Goal: Task Accomplishment & Management: Manage account settings

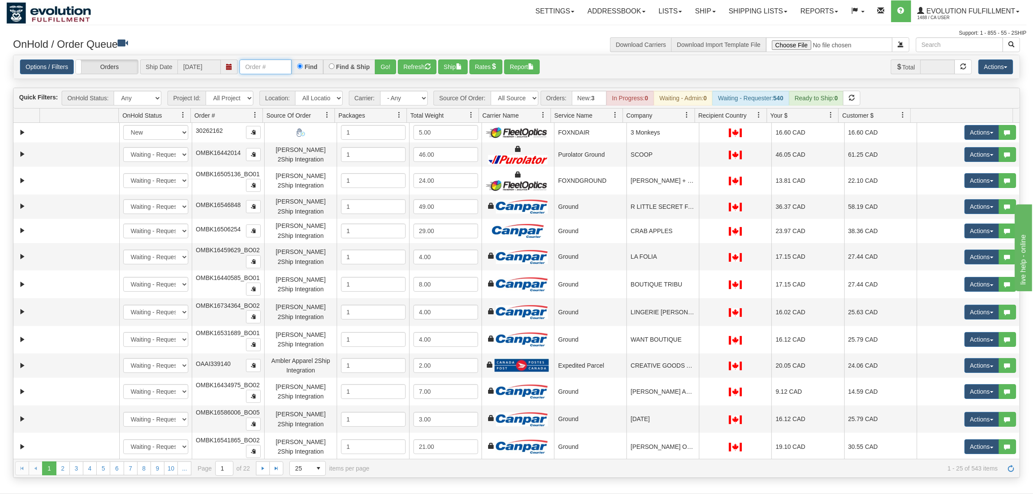
click at [260, 66] on input "text" at bounding box center [266, 66] width 52 height 15
type input "OGF318392233"
click at [390, 68] on button "Go!" at bounding box center [385, 66] width 21 height 15
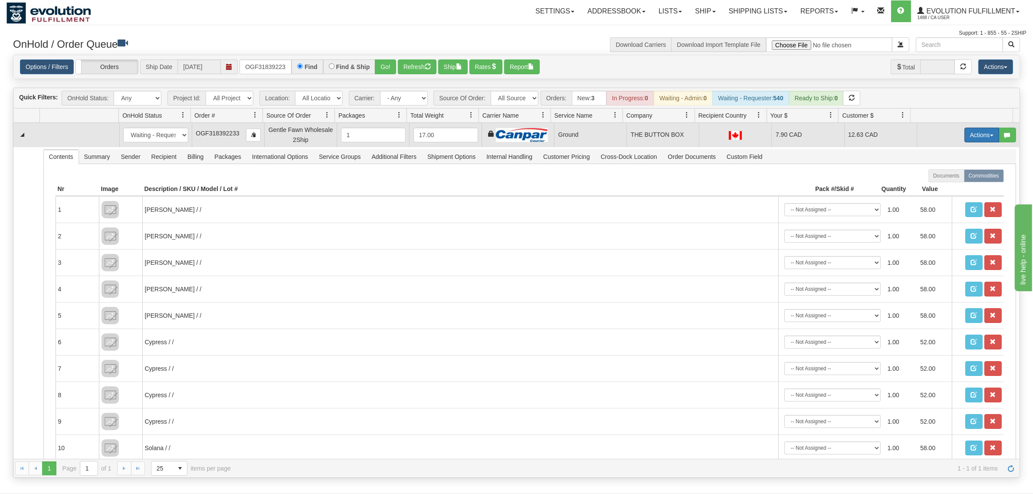
click at [970, 138] on button "Actions" at bounding box center [982, 135] width 35 height 15
click at [938, 185] on span "Ship" at bounding box center [947, 185] width 18 height 7
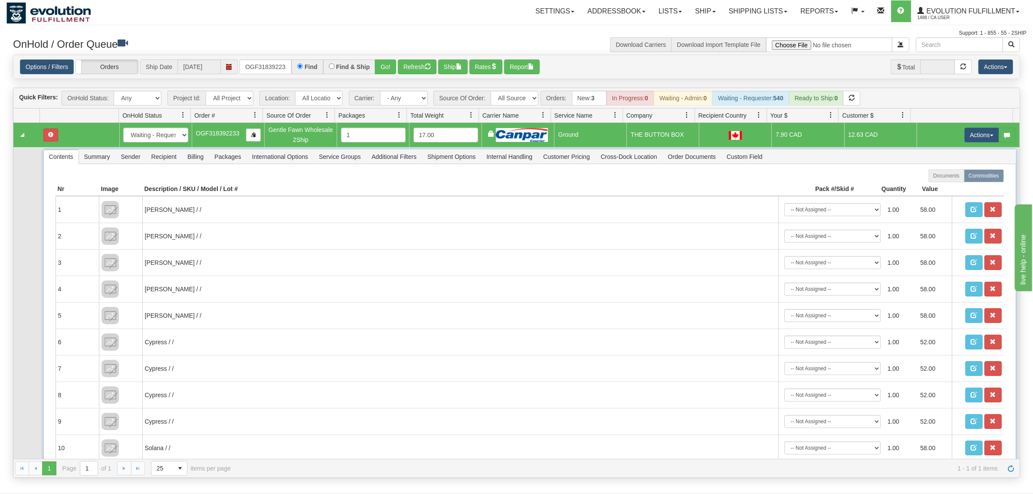
click at [165, 159] on span "Recipient" at bounding box center [164, 157] width 36 height 14
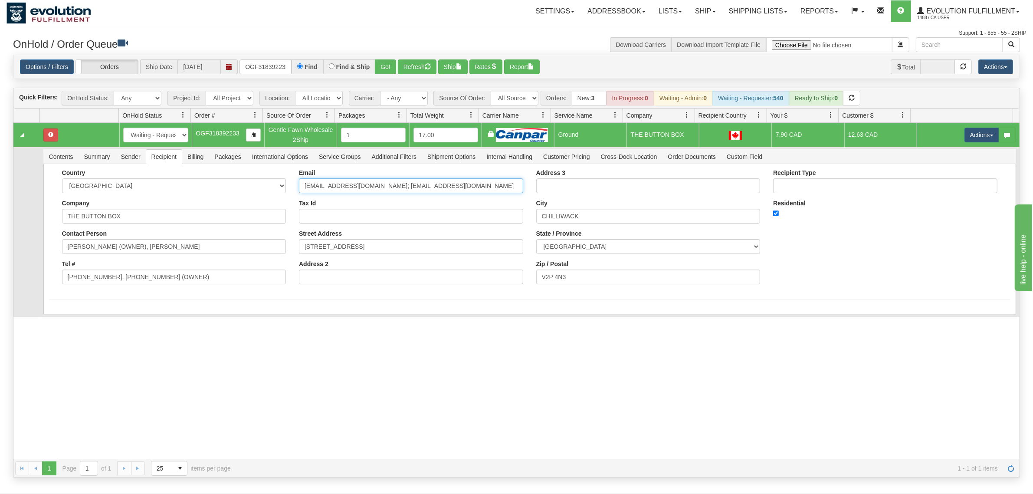
drag, startPoint x: 461, startPoint y: 181, endPoint x: 372, endPoint y: 211, distance: 93.7
click at [372, 211] on div "Email [EMAIL_ADDRESS][DOMAIN_NAME]; [EMAIL_ADDRESS][DOMAIN_NAME] Tax Id Street …" at bounding box center [410, 230] width 237 height 122
type input "[EMAIL_ADDRESS][DOMAIN_NAME]"
drag, startPoint x: 166, startPoint y: 281, endPoint x: 105, endPoint y: 297, distance: 62.4
click at [105, 297] on form "Country [GEOGRAPHIC_DATA] [GEOGRAPHIC_DATA] [GEOGRAPHIC_DATA] [GEOGRAPHIC_DATA]…" at bounding box center [530, 246] width 962 height 154
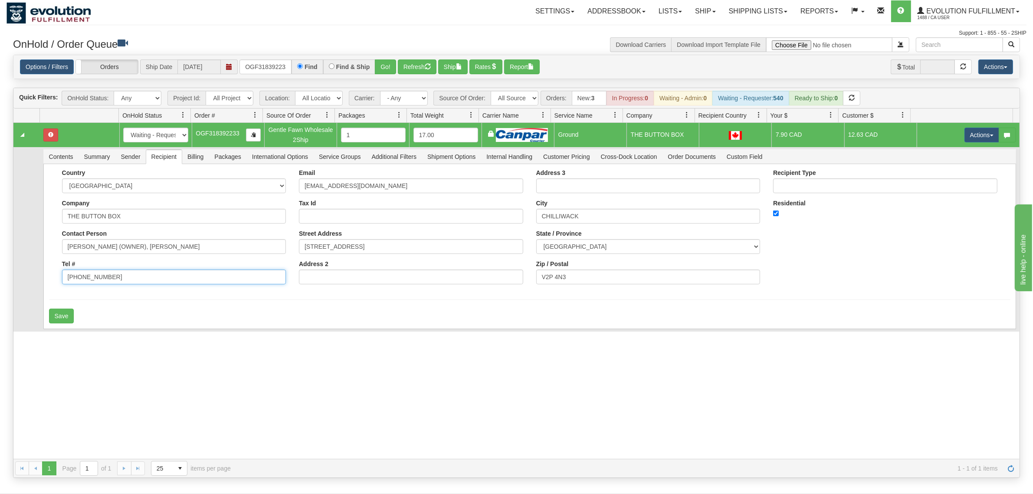
type input "[PHONE_NUMBER]"
drag, startPoint x: 240, startPoint y: 243, endPoint x: 129, endPoint y: 265, distance: 112.8
click at [129, 265] on div "Country [GEOGRAPHIC_DATA] [GEOGRAPHIC_DATA] [GEOGRAPHIC_DATA] [GEOGRAPHIC_DATA]…" at bounding box center [174, 230] width 237 height 122
type input "[PERSON_NAME]"
click at [66, 309] on button "Save" at bounding box center [61, 316] width 25 height 15
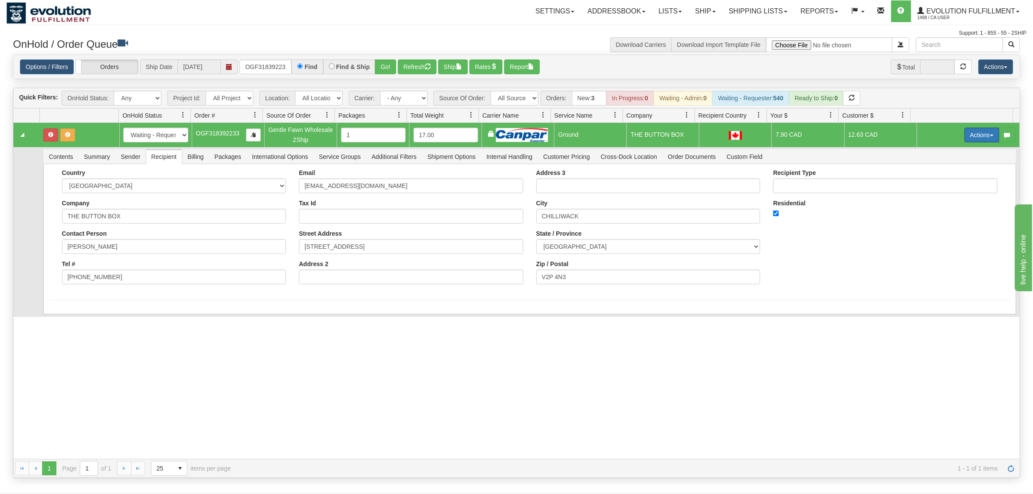
click at [969, 137] on button "Actions" at bounding box center [982, 135] width 35 height 15
click at [938, 184] on span "Ship" at bounding box center [947, 185] width 18 height 7
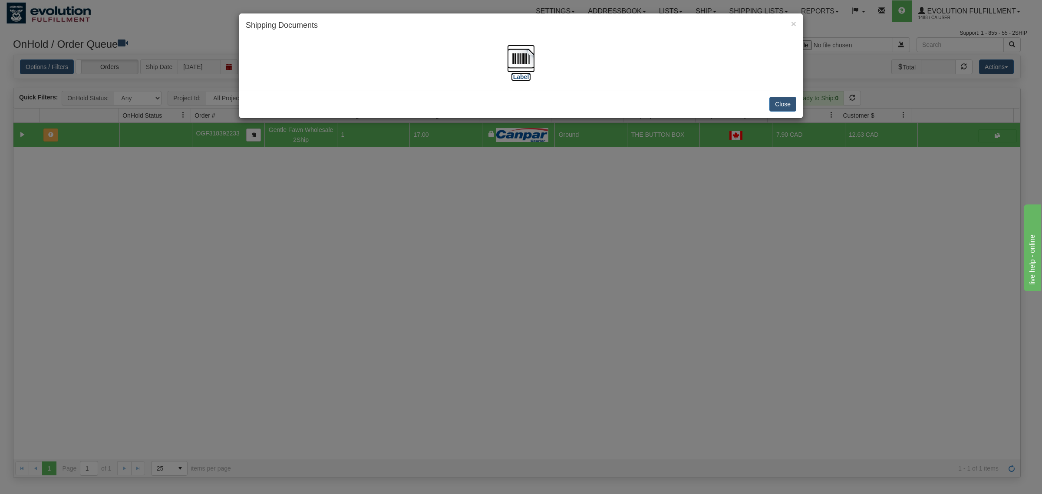
click at [524, 56] on img at bounding box center [521, 59] width 28 height 28
click at [794, 100] on button "Close" at bounding box center [782, 104] width 27 height 15
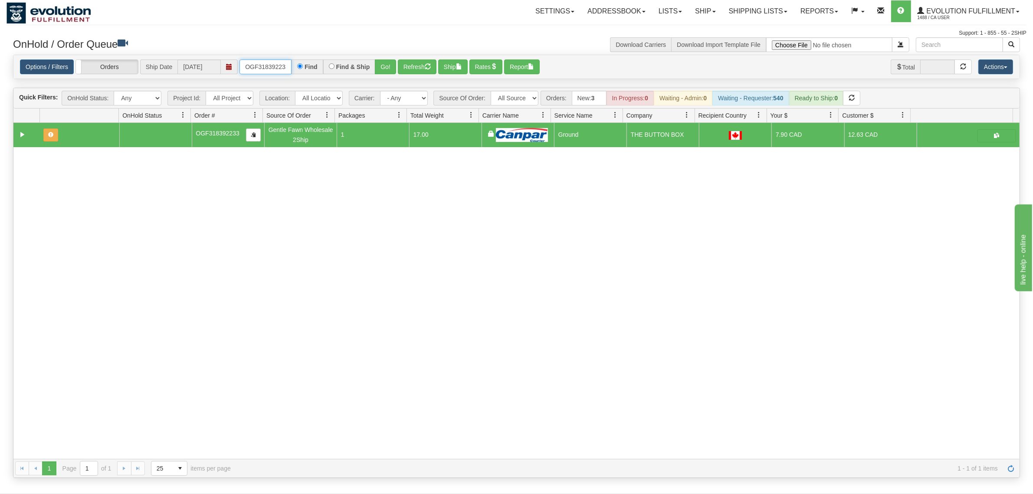
click at [263, 67] on input "OGF318392233" at bounding box center [266, 66] width 52 height 15
click at [269, 68] on input "OGF318355335 BO01" at bounding box center [266, 66] width 52 height 15
type input "OGF318355335_BO01"
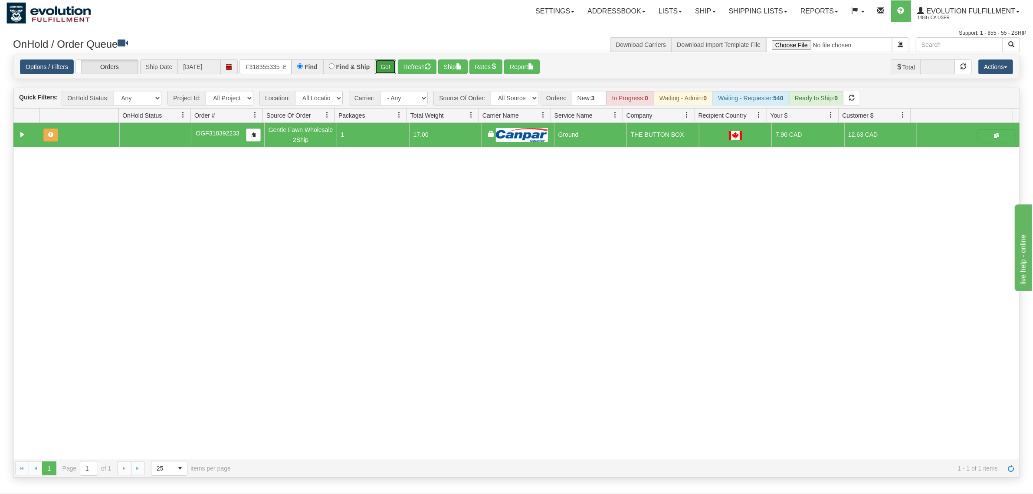
scroll to position [0, 0]
click at [383, 66] on button "Go!" at bounding box center [385, 66] width 21 height 15
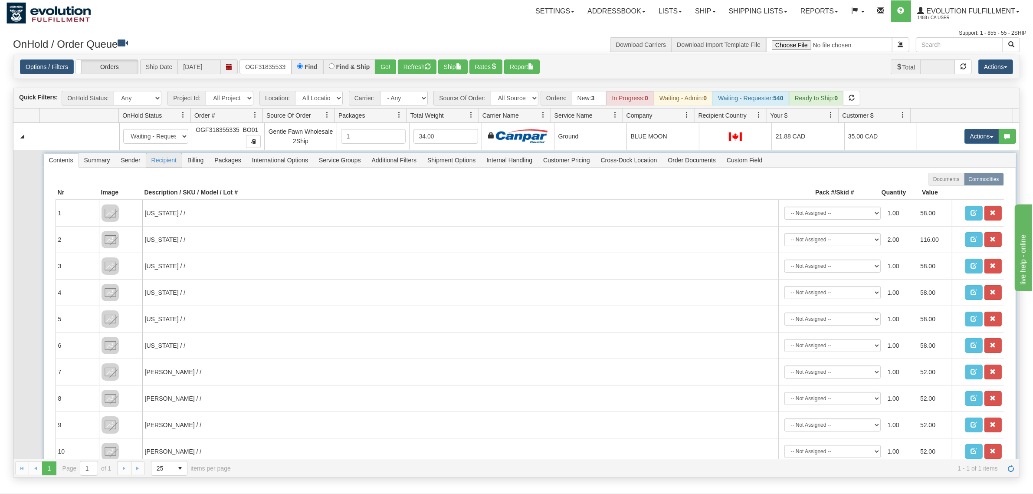
click at [156, 164] on span "Recipient" at bounding box center [164, 160] width 36 height 14
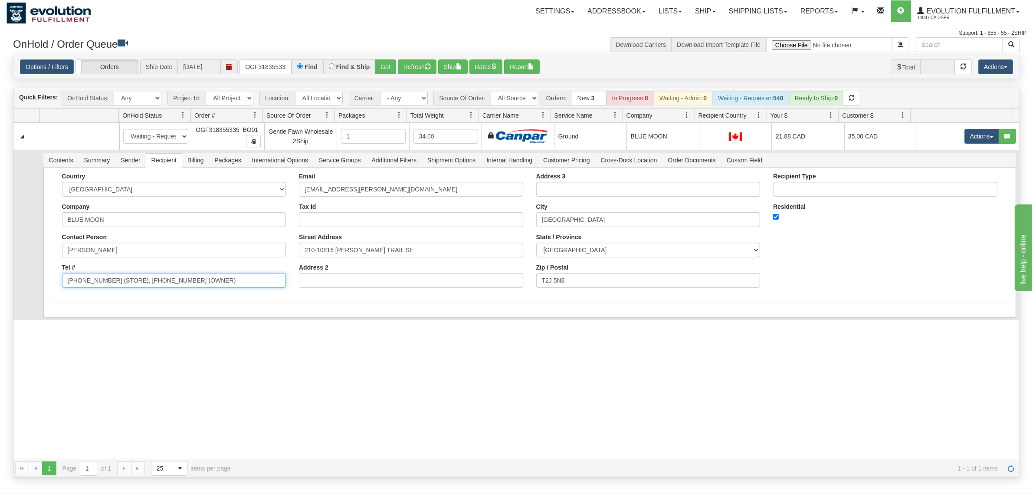
drag, startPoint x: 228, startPoint y: 279, endPoint x: 104, endPoint y: 291, distance: 124.7
click at [104, 291] on div "Country [GEOGRAPHIC_DATA] [GEOGRAPHIC_DATA] [GEOGRAPHIC_DATA] [GEOGRAPHIC_DATA]…" at bounding box center [174, 234] width 237 height 122
type input "[PHONE_NUMBER]"
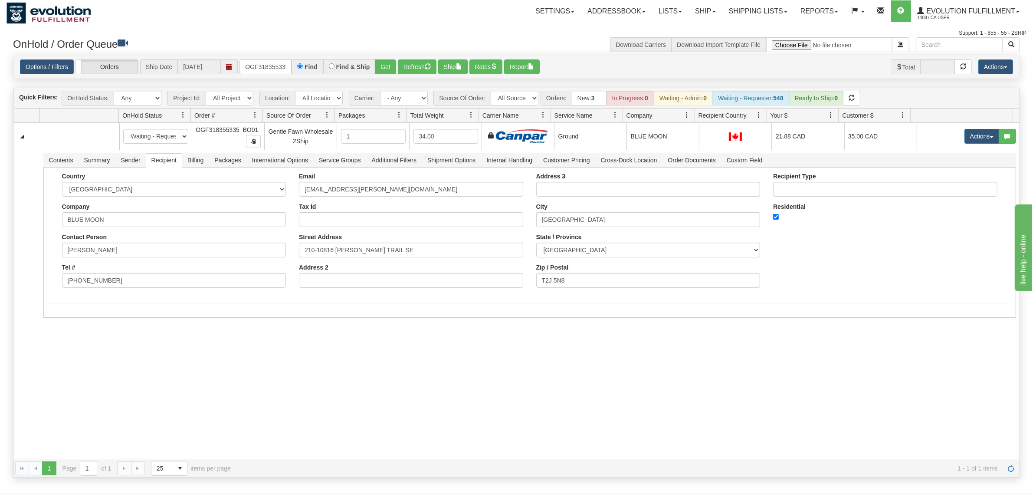
click at [73, 322] on div "31620153 EVOLUTION V3 91113517 91113520 New In Progress Waiting - Admin Waiting…" at bounding box center [516, 291] width 1006 height 336
click at [63, 313] on button "Save" at bounding box center [61, 319] width 25 height 15
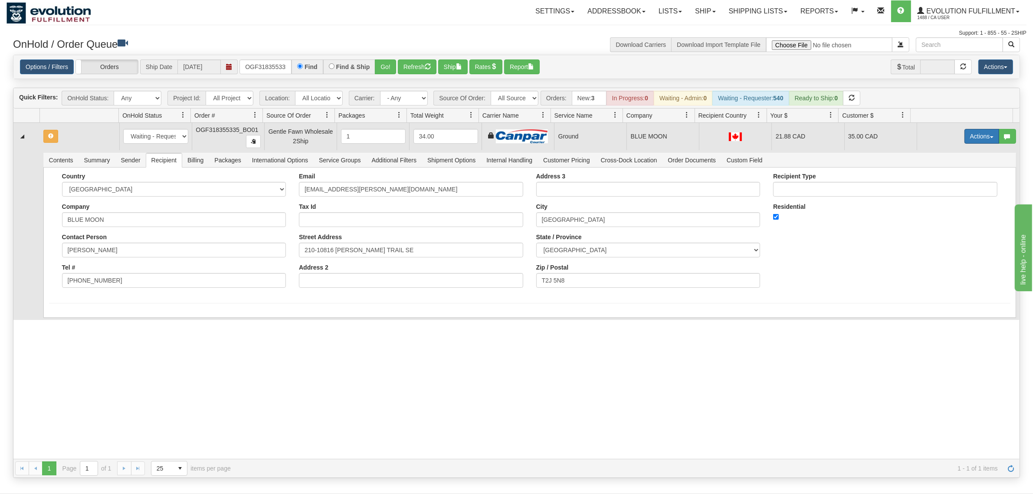
click at [976, 138] on button "Actions" at bounding box center [982, 136] width 35 height 15
click at [938, 187] on span "Ship" at bounding box center [947, 186] width 18 height 7
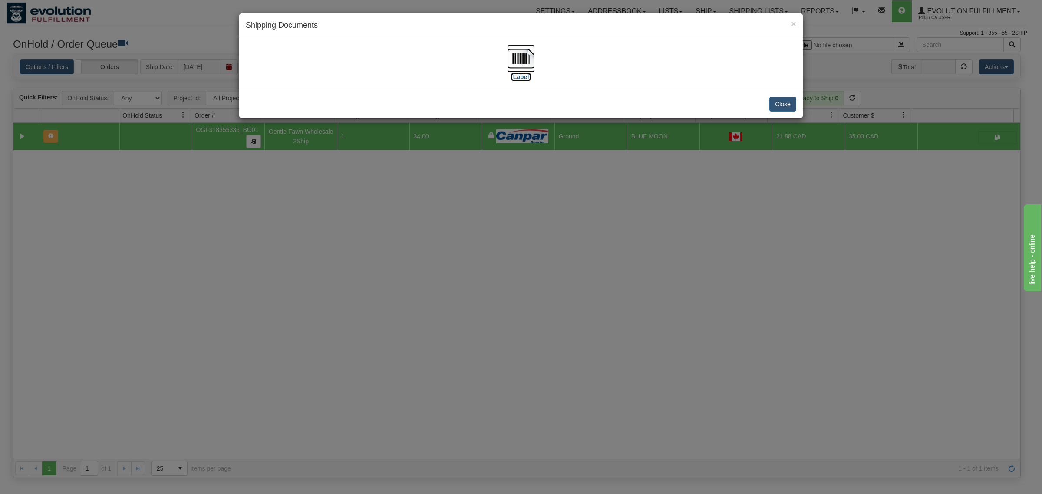
click at [516, 56] on img at bounding box center [521, 59] width 28 height 28
click at [778, 97] on div "Close" at bounding box center [520, 104] width 563 height 28
drag, startPoint x: 782, startPoint y: 101, endPoint x: 769, endPoint y: 18, distance: 83.3
click at [782, 100] on button "Close" at bounding box center [782, 104] width 27 height 15
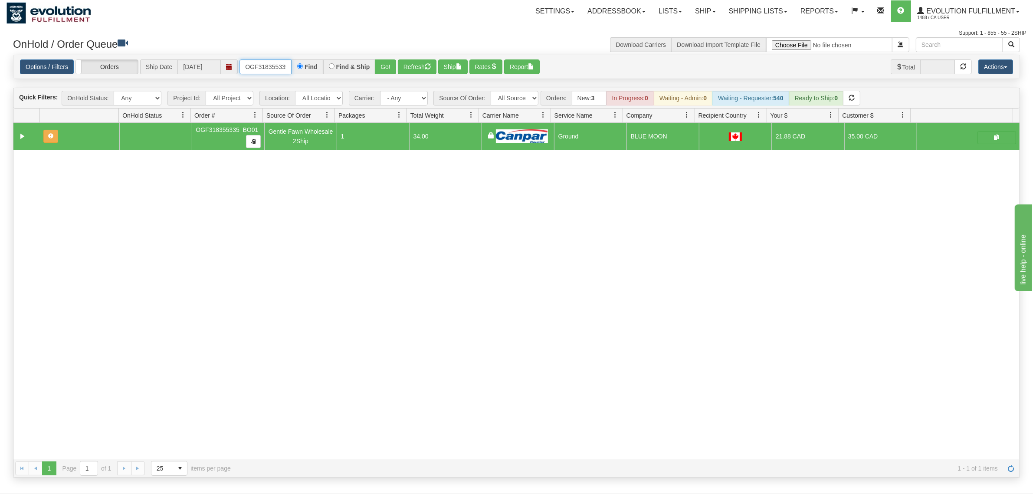
click at [279, 63] on input "OGF318355335_BO01" at bounding box center [266, 66] width 52 height 15
click at [395, 64] on button "Go!" at bounding box center [385, 66] width 21 height 15
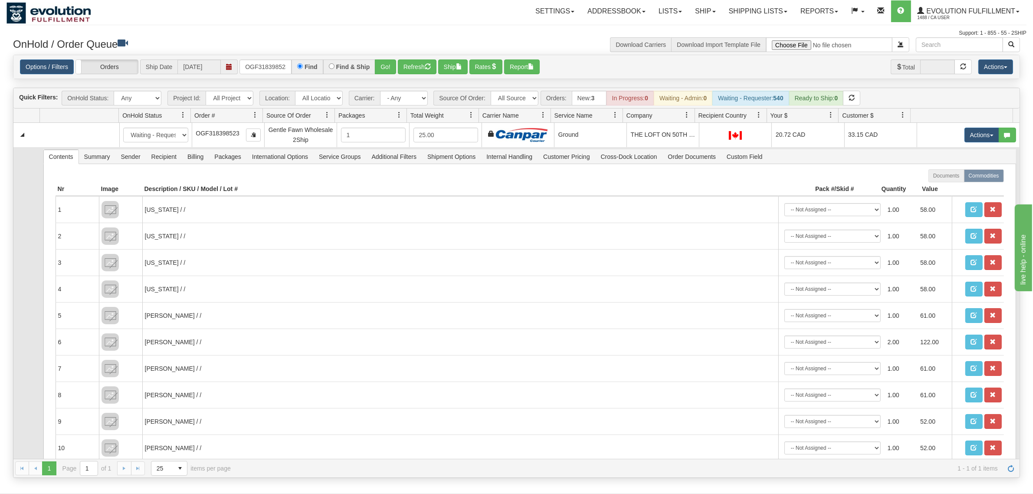
click at [165, 148] on td "Contents Summary Sender Recipient Billing Packages International Options Servic…" at bounding box center [529, 459] width 980 height 624
click at [167, 156] on span "Recipient" at bounding box center [164, 157] width 36 height 14
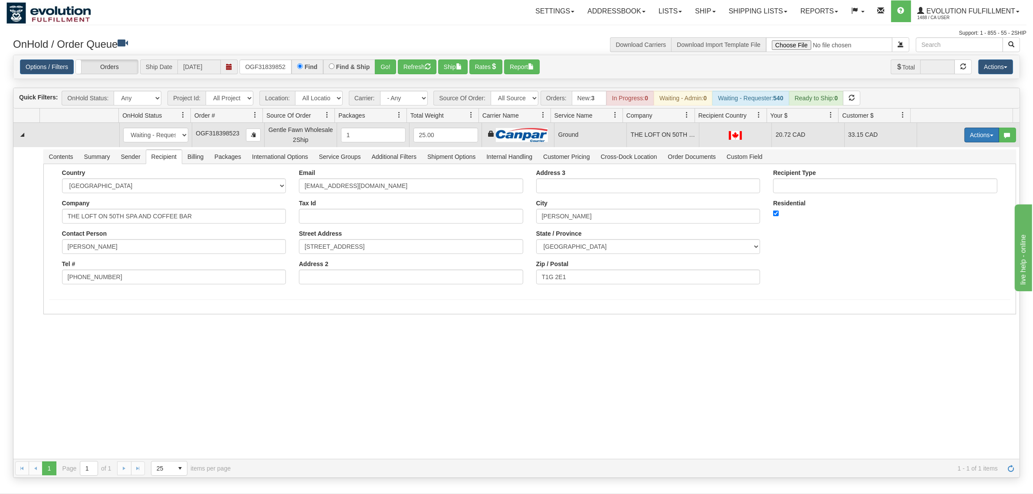
click at [971, 137] on button "Actions" at bounding box center [982, 135] width 35 height 15
click at [940, 184] on span "Ship" at bounding box center [947, 185] width 18 height 7
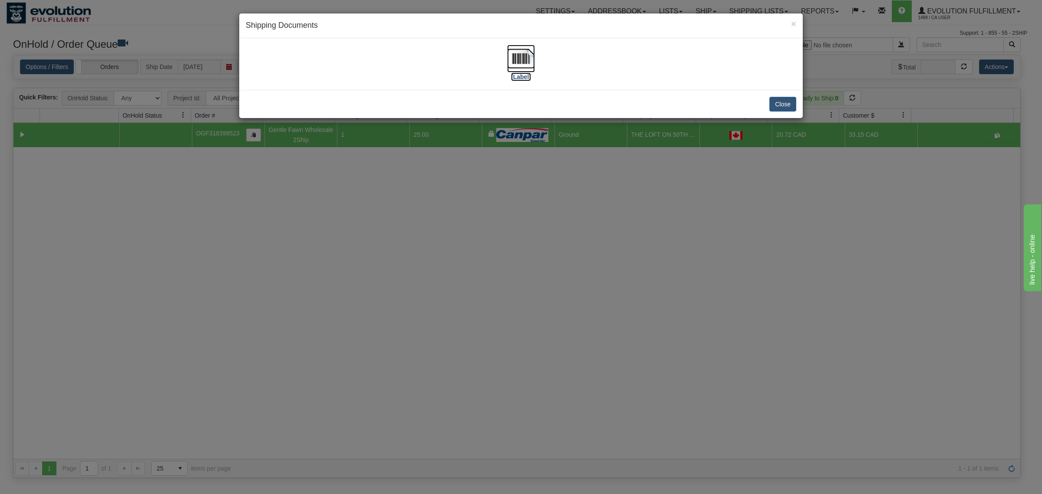
click at [526, 55] on img at bounding box center [521, 59] width 28 height 28
click at [775, 105] on button "Close" at bounding box center [782, 104] width 27 height 15
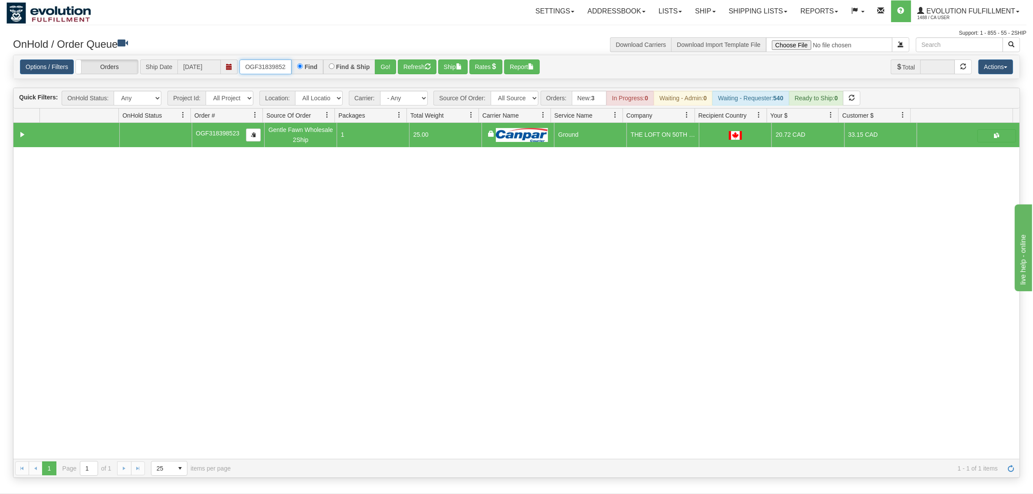
click at [280, 73] on input "OGF318398523" at bounding box center [266, 66] width 52 height 15
type input "OGF318425210"
click at [385, 64] on button "Go!" at bounding box center [385, 66] width 21 height 15
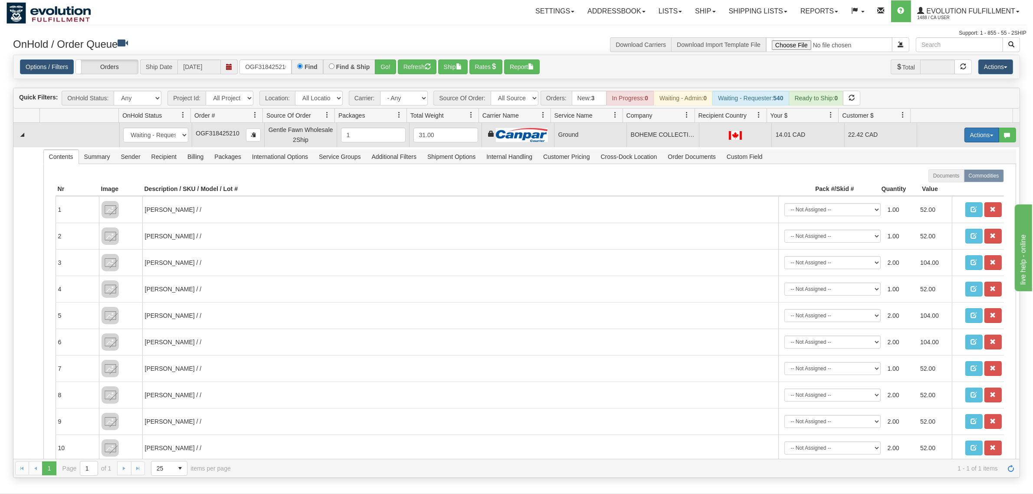
click at [969, 134] on button "Actions" at bounding box center [982, 135] width 35 height 15
click at [938, 183] on span "Ship" at bounding box center [947, 185] width 18 height 7
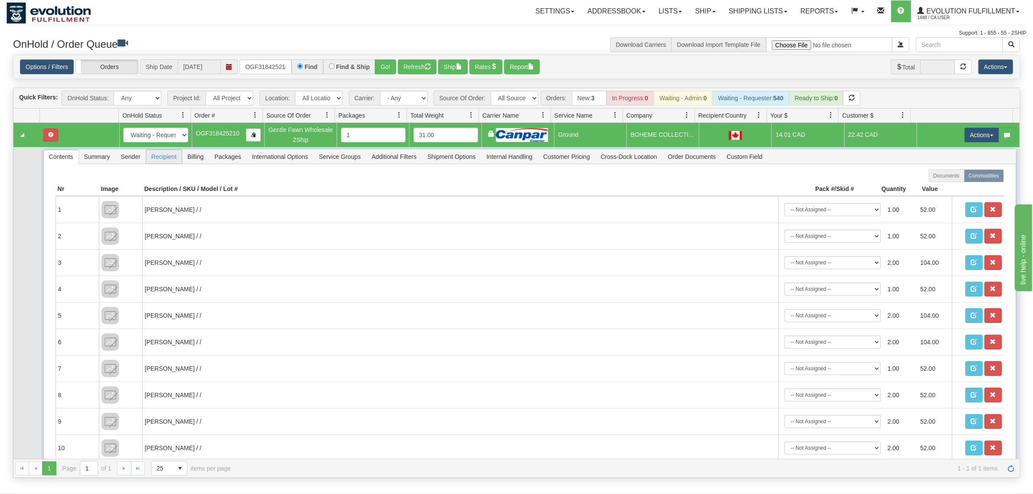
click at [154, 158] on span "Recipient" at bounding box center [164, 157] width 36 height 14
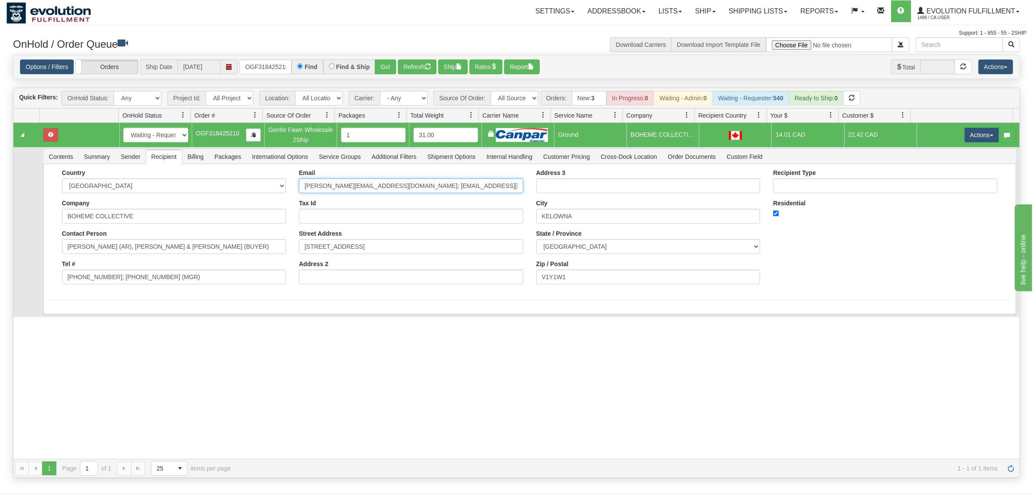
scroll to position [0, 35]
drag, startPoint x: 383, startPoint y: 187, endPoint x: 556, endPoint y: 194, distance: 172.9
click at [556, 194] on div "Country [GEOGRAPHIC_DATA] [GEOGRAPHIC_DATA] [GEOGRAPHIC_DATA] [GEOGRAPHIC_DATA]…" at bounding box center [530, 230] width 962 height 122
type input "[PERSON_NAME][EMAIL_ADDRESS][DOMAIN_NAME]"
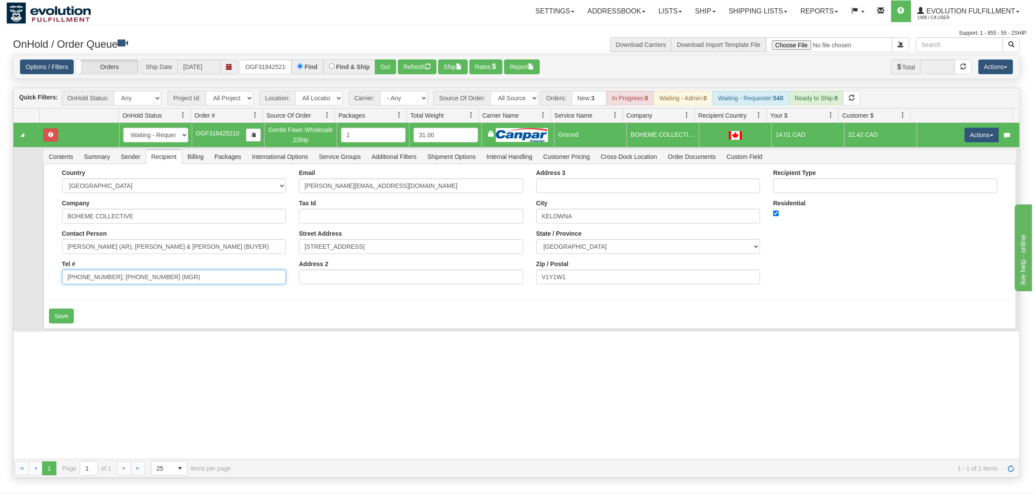
drag, startPoint x: 187, startPoint y: 279, endPoint x: 105, endPoint y: 287, distance: 83.3
click at [105, 287] on div "Country [GEOGRAPHIC_DATA] [GEOGRAPHIC_DATA] [GEOGRAPHIC_DATA] [GEOGRAPHIC_DATA]…" at bounding box center [174, 230] width 237 height 122
type input "[PHONE_NUMBER]"
drag, startPoint x: 224, startPoint y: 246, endPoint x: 118, endPoint y: 259, distance: 107.6
click at [118, 259] on div "Country [GEOGRAPHIC_DATA] [GEOGRAPHIC_DATA] [GEOGRAPHIC_DATA] [GEOGRAPHIC_DATA]…" at bounding box center [174, 230] width 237 height 122
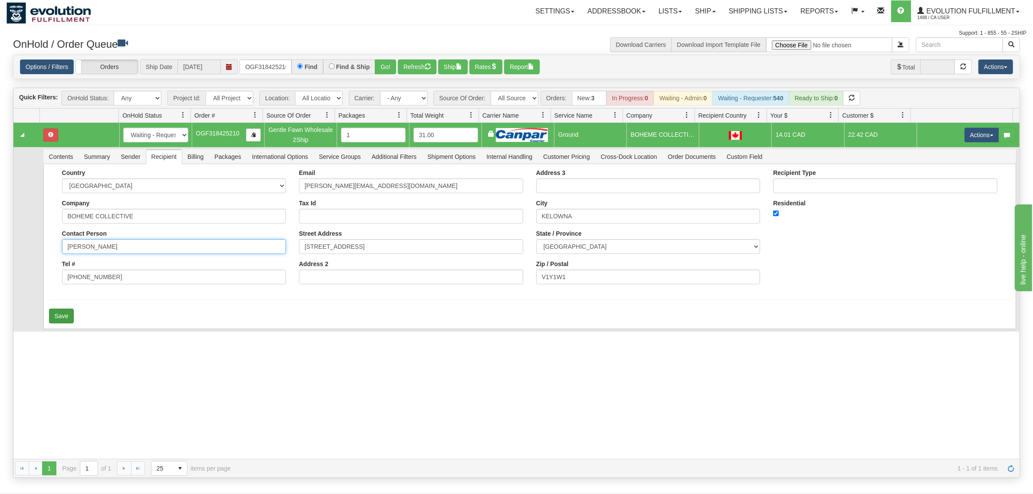
type input "[PERSON_NAME]"
click at [63, 311] on button "Save" at bounding box center [61, 316] width 25 height 15
click at [968, 138] on button "Actions" at bounding box center [982, 135] width 35 height 15
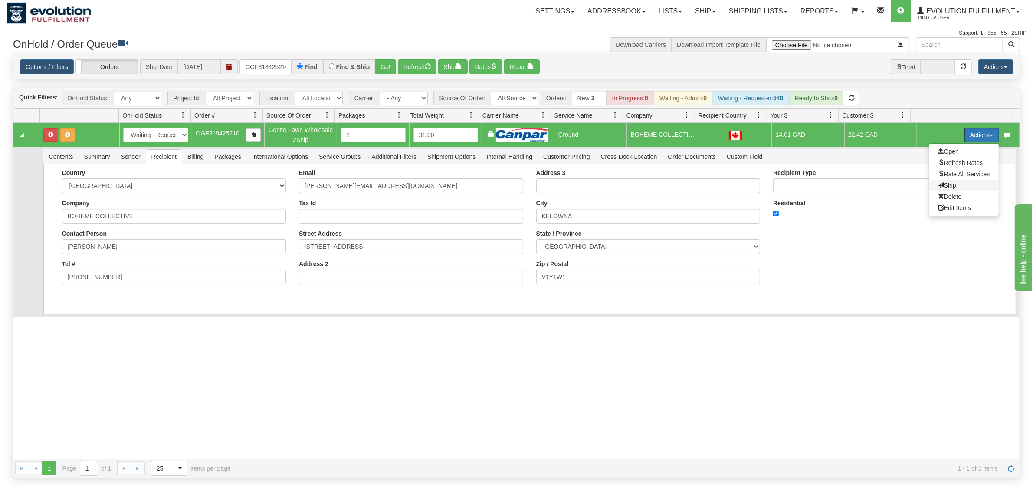
click at [938, 186] on span "Ship" at bounding box center [947, 185] width 18 height 7
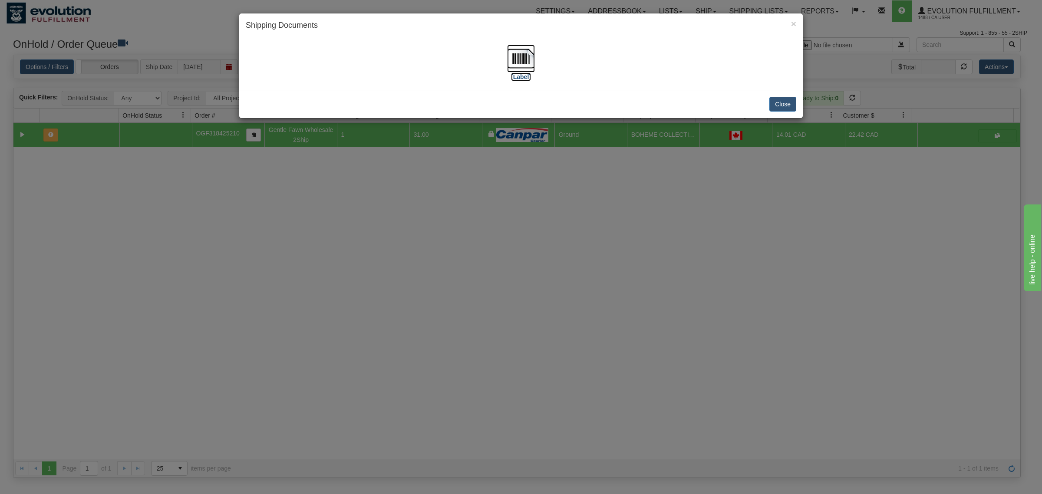
click at [524, 57] on img at bounding box center [521, 59] width 28 height 28
click at [784, 111] on button "Close" at bounding box center [782, 104] width 27 height 15
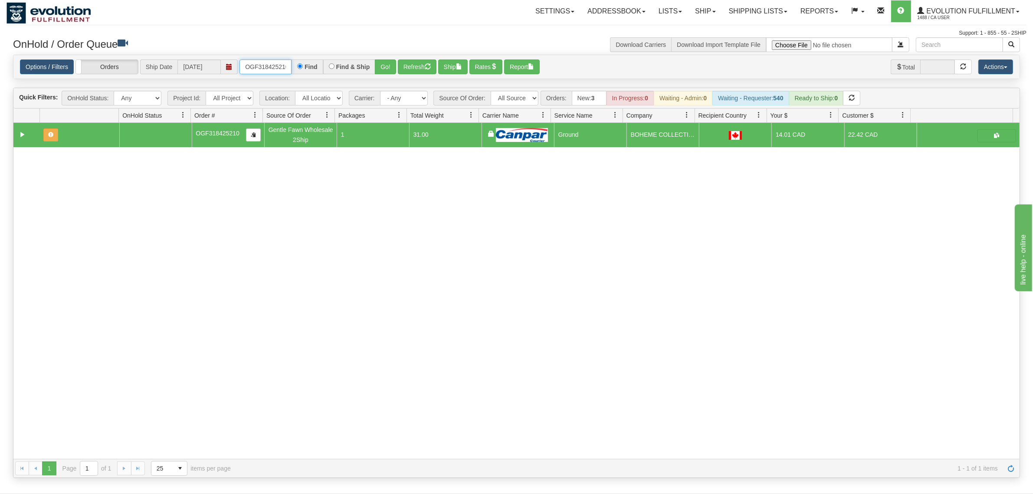
click at [253, 63] on input "OGF318425210" at bounding box center [266, 66] width 52 height 15
click at [389, 64] on button "Go!" at bounding box center [385, 66] width 21 height 15
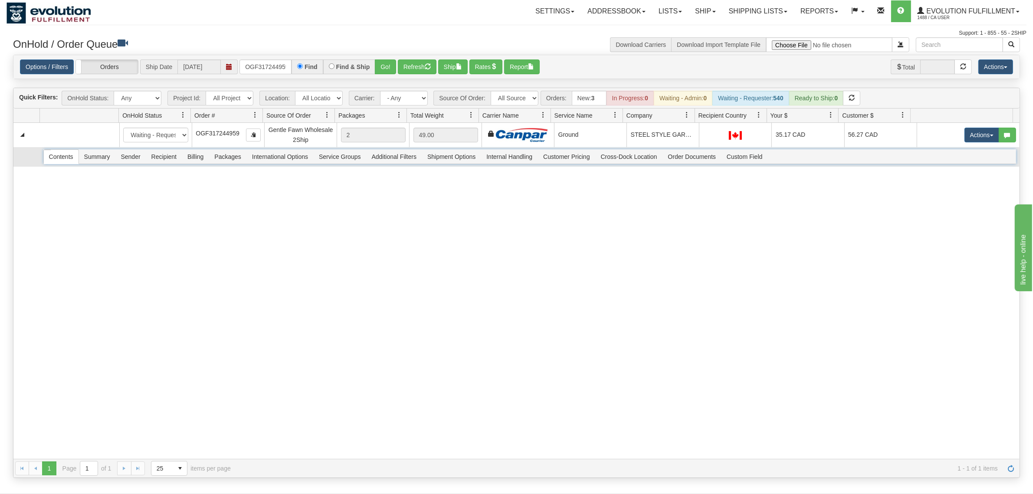
click at [166, 152] on span "Recipient" at bounding box center [164, 157] width 36 height 14
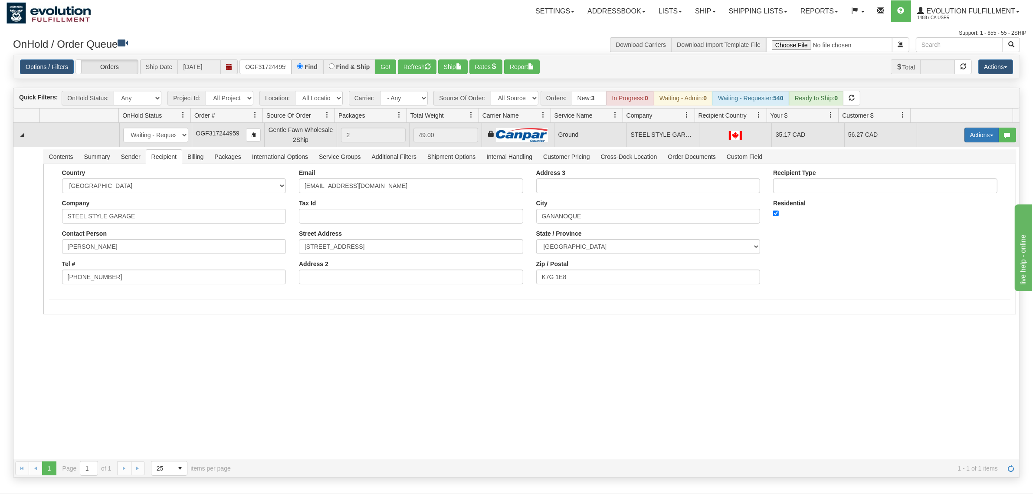
click at [974, 131] on button "Actions" at bounding box center [982, 135] width 35 height 15
click at [938, 183] on span "Ship" at bounding box center [947, 185] width 18 height 7
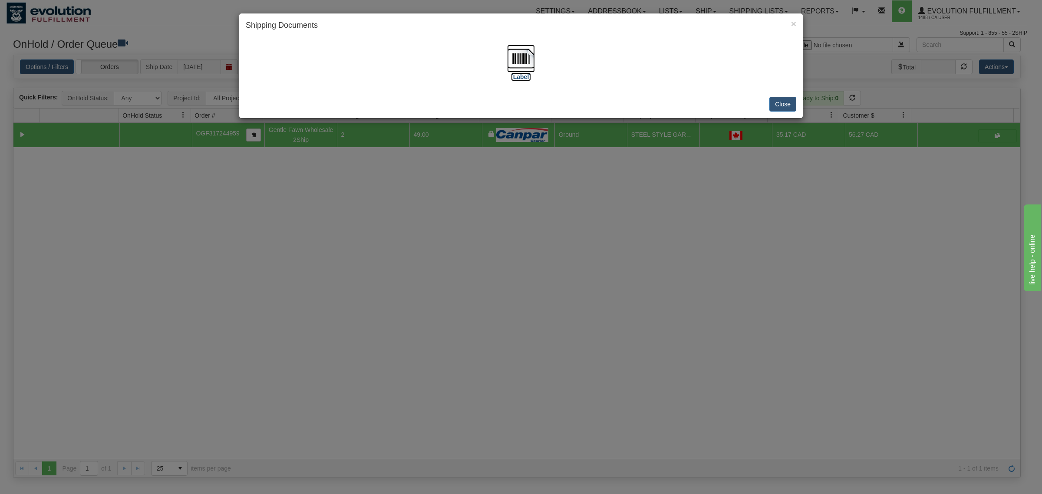
click at [520, 66] on img at bounding box center [521, 59] width 28 height 28
click at [780, 100] on button "Close" at bounding box center [782, 104] width 27 height 15
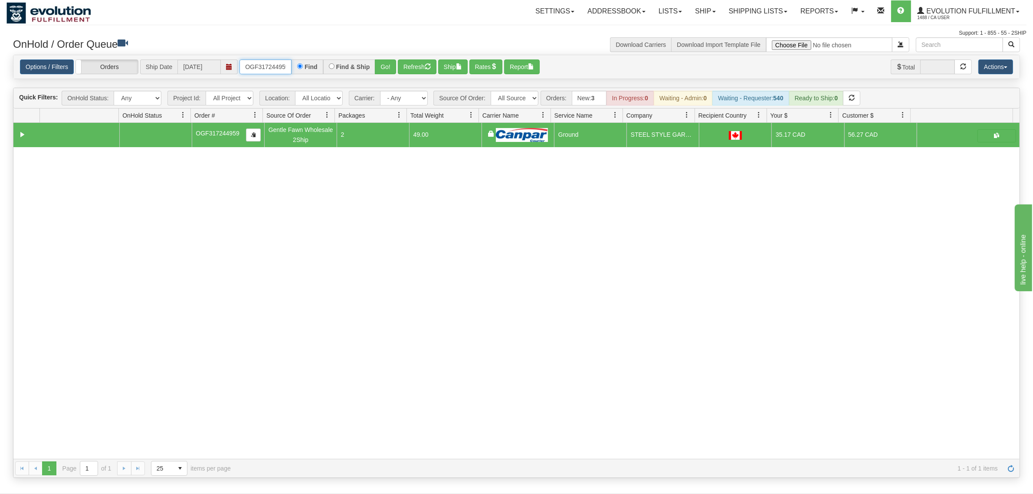
click at [255, 63] on input "OGF317244959" at bounding box center [266, 66] width 52 height 15
drag, startPoint x: 256, startPoint y: 63, endPoint x: 268, endPoint y: 70, distance: 13.0
click at [268, 70] on input "OGF317244959" at bounding box center [266, 66] width 52 height 15
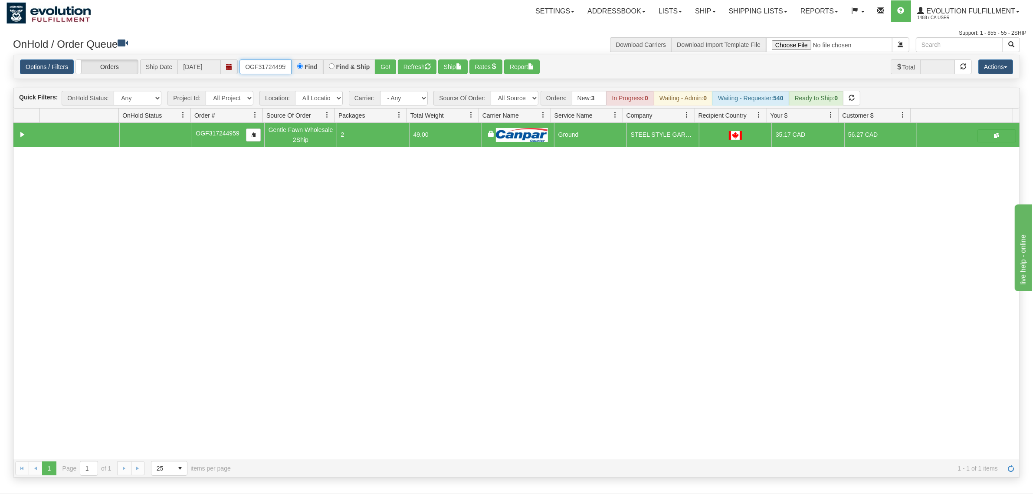
click at [268, 70] on input "OGF317244959" at bounding box center [266, 66] width 52 height 15
click at [382, 65] on button "Go!" at bounding box center [385, 66] width 21 height 15
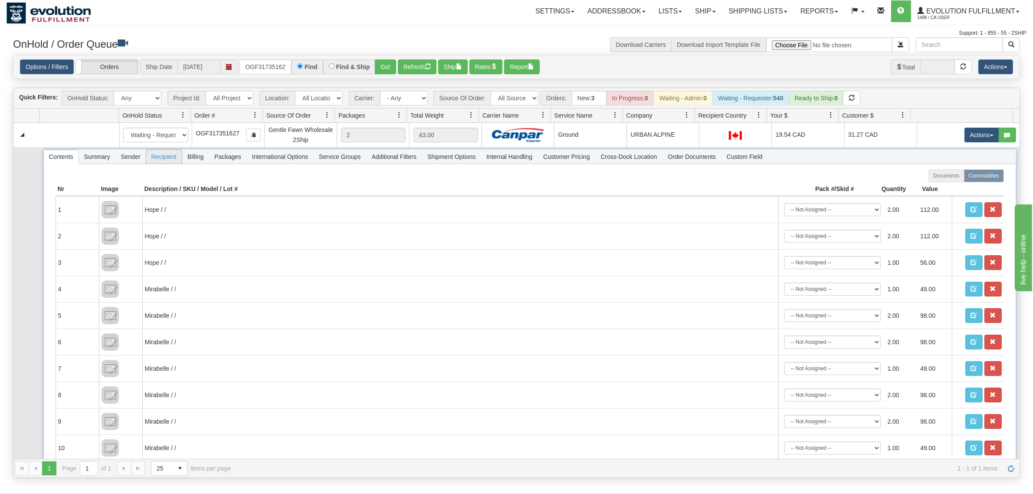
click at [163, 155] on span "Recipient" at bounding box center [164, 157] width 36 height 14
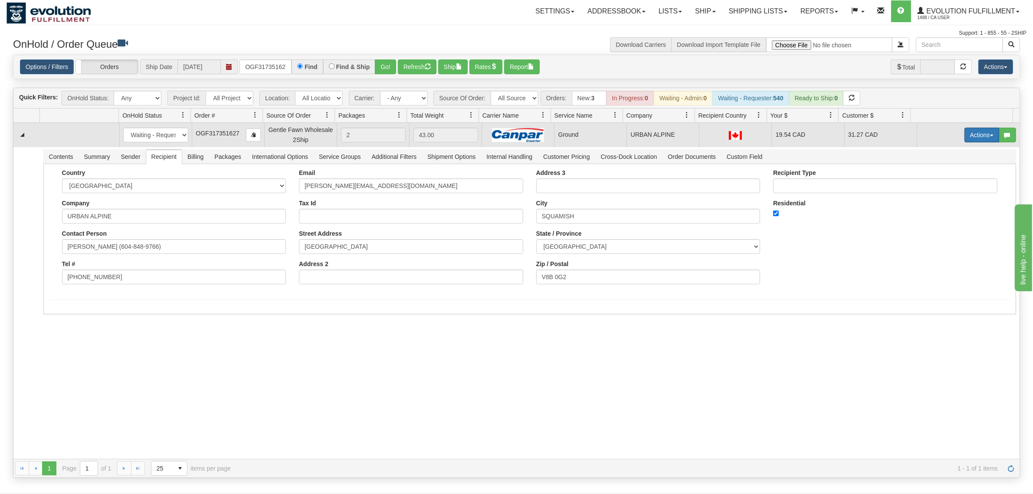
click at [965, 135] on button "Actions" at bounding box center [982, 135] width 35 height 15
click at [933, 181] on link "Ship" at bounding box center [964, 185] width 69 height 11
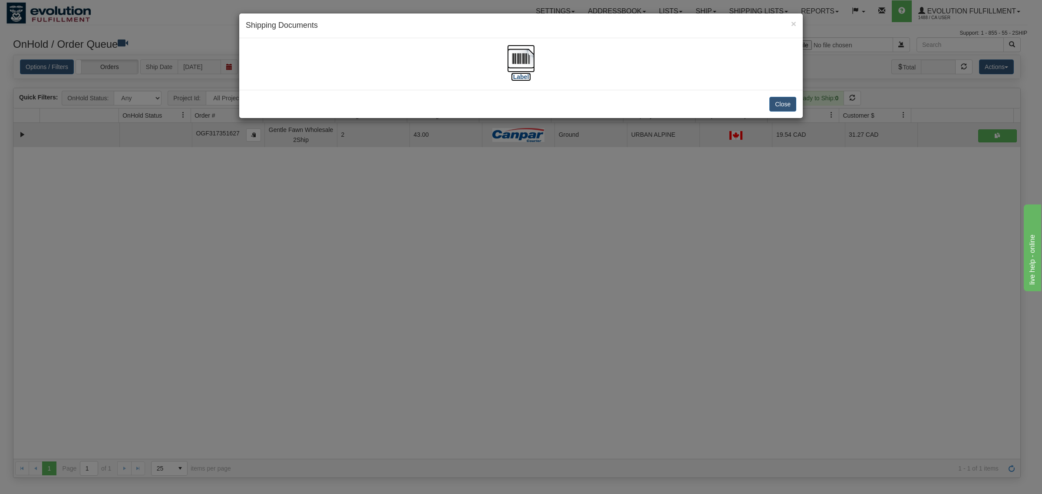
click at [523, 57] on img at bounding box center [521, 59] width 28 height 28
drag, startPoint x: 784, startPoint y: 104, endPoint x: 775, endPoint y: 22, distance: 83.0
click at [786, 103] on button "Close" at bounding box center [782, 104] width 27 height 15
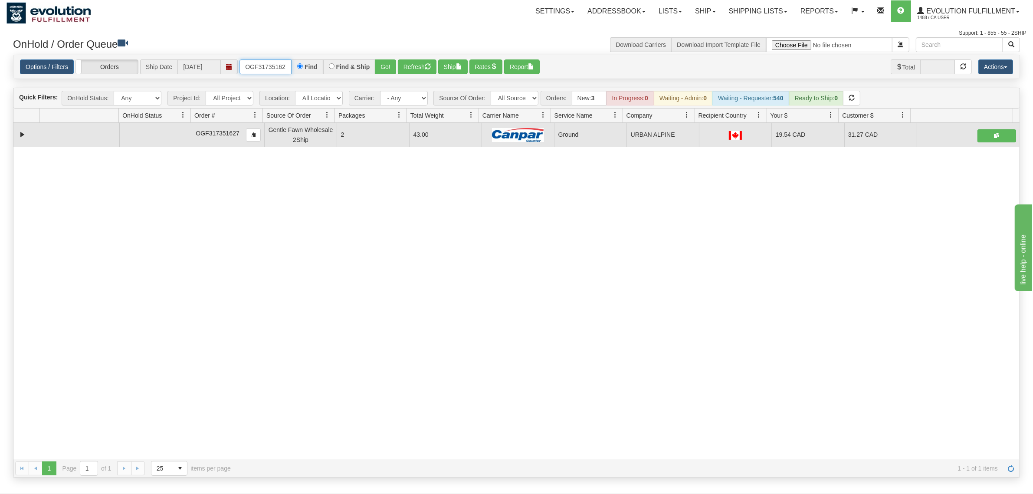
click at [259, 62] on input "OGF317351627" at bounding box center [266, 66] width 52 height 15
click at [381, 63] on button "Go!" at bounding box center [385, 66] width 21 height 15
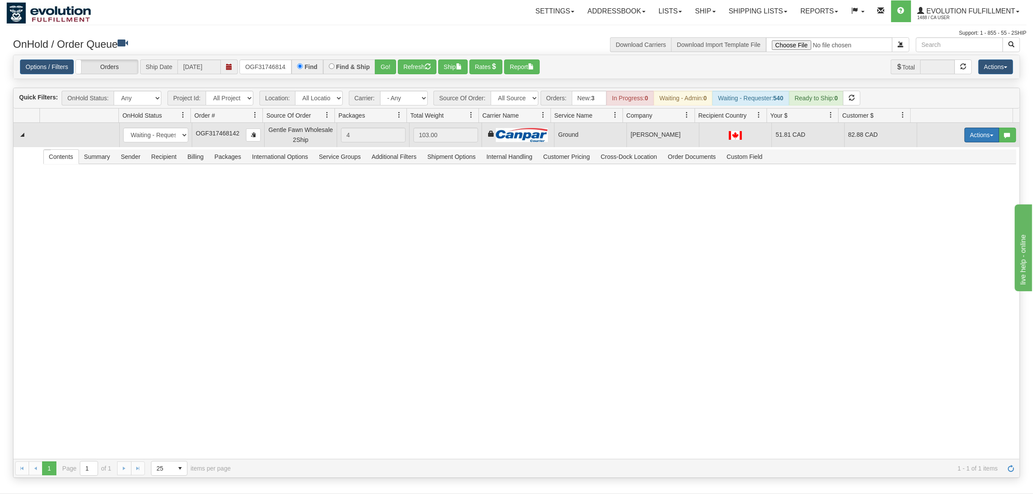
click at [965, 133] on button "Actions" at bounding box center [982, 135] width 35 height 15
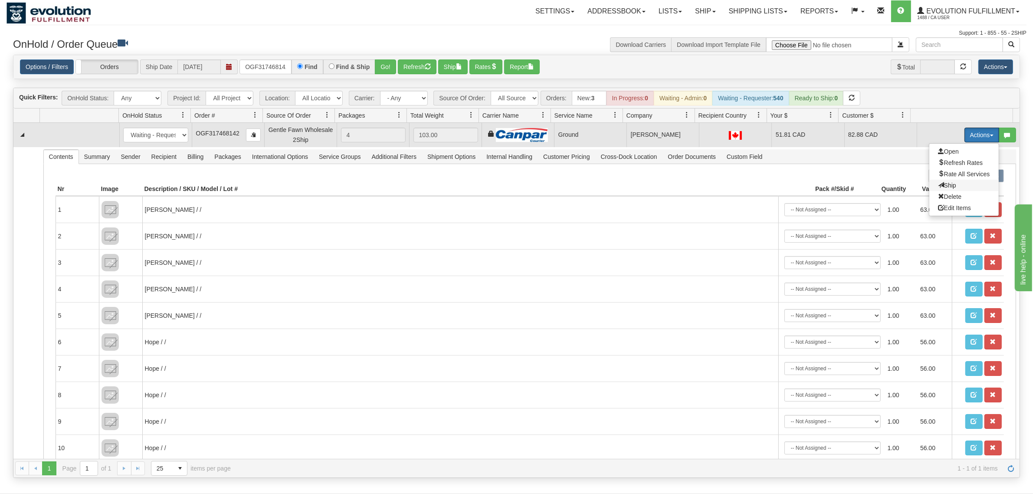
click at [938, 185] on span "Ship" at bounding box center [947, 185] width 18 height 7
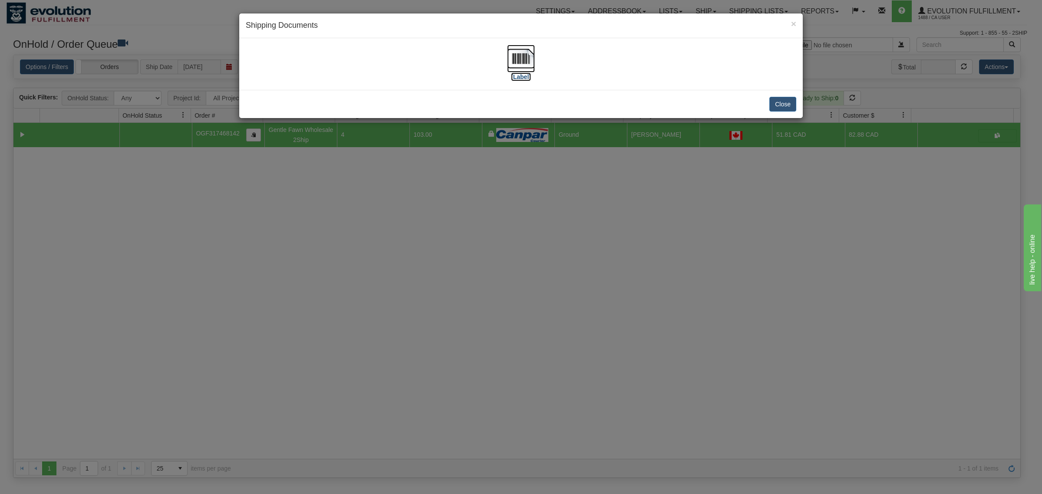
click at [516, 57] on img at bounding box center [521, 59] width 28 height 28
click at [776, 103] on button "Close" at bounding box center [782, 104] width 27 height 15
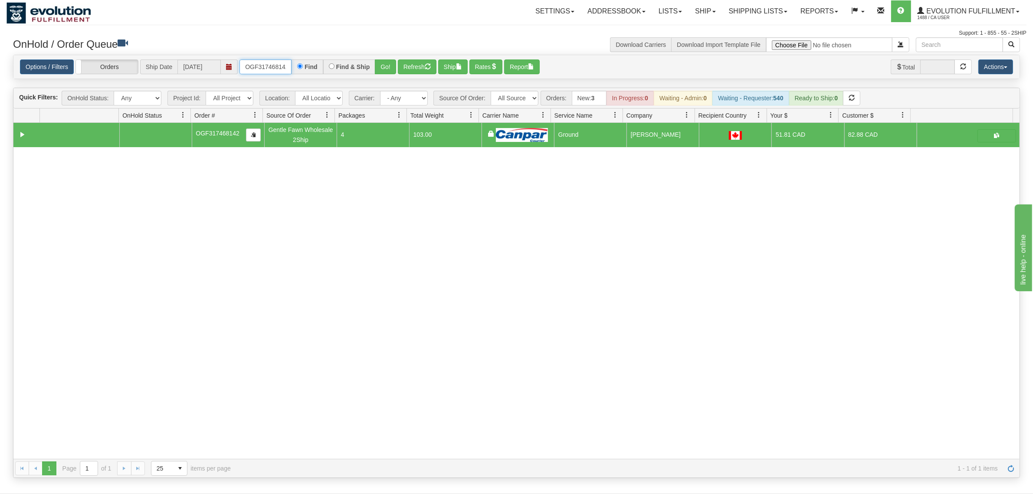
click at [268, 63] on input "OGF317468142" at bounding box center [266, 66] width 52 height 15
click at [383, 71] on button "Go!" at bounding box center [385, 66] width 21 height 15
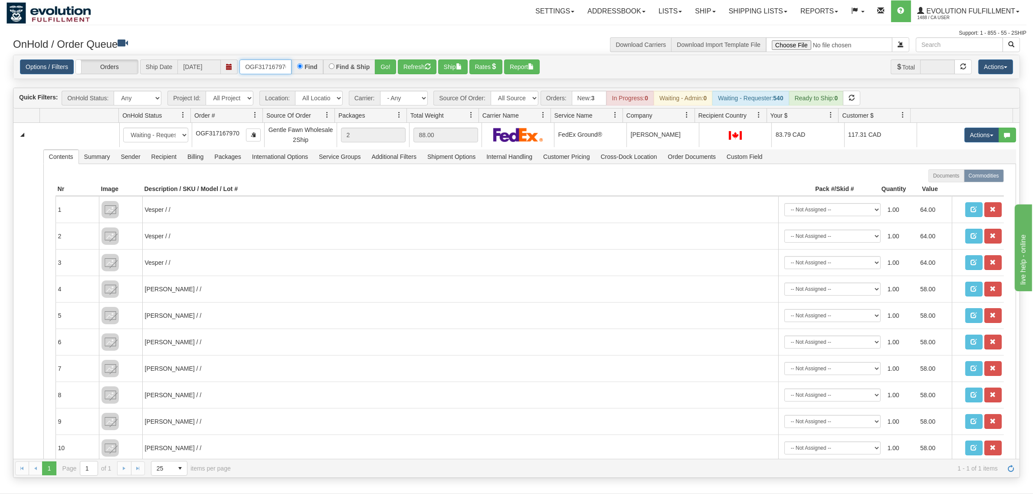
click at [271, 62] on input "OGF317167970" at bounding box center [266, 66] width 52 height 15
click at [389, 63] on button "Go!" at bounding box center [385, 66] width 21 height 15
click at [266, 61] on input "OGF317367467" at bounding box center [266, 66] width 52 height 15
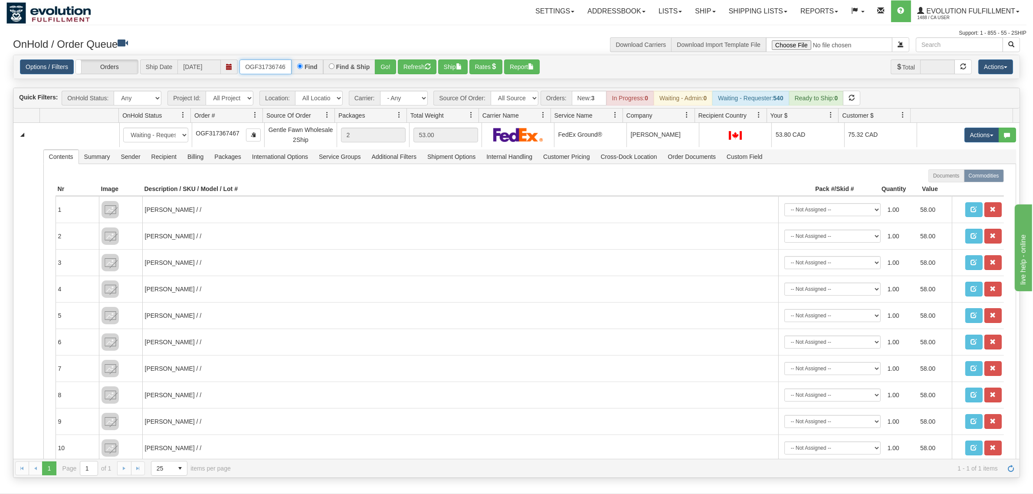
click at [266, 61] on input "OGF317367467" at bounding box center [266, 66] width 52 height 15
click at [390, 65] on button "Go!" at bounding box center [385, 66] width 21 height 15
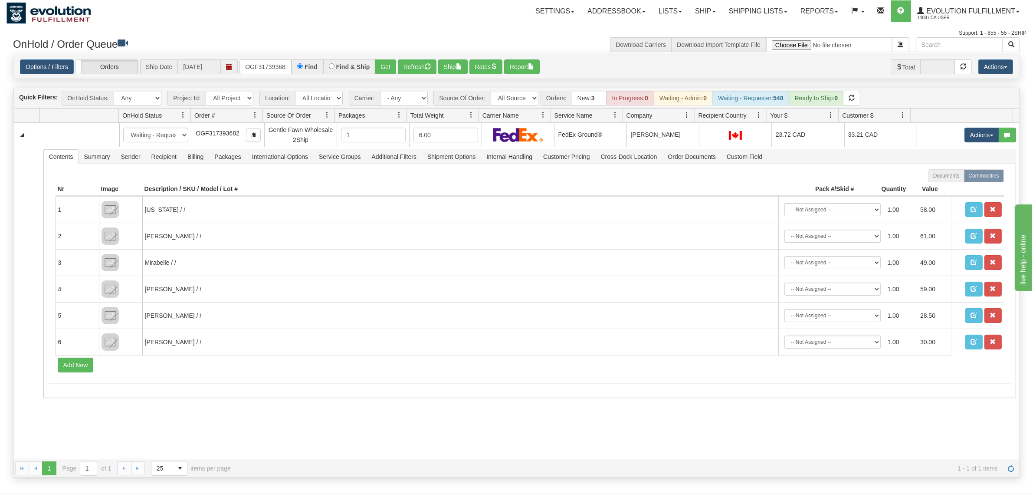
click at [258, 76] on div "Options / Filters Group Shipments Orders Ship Date [DATE] OGF317393682 Find Fin…" at bounding box center [516, 66] width 1006 height 23
click at [260, 70] on input "OGF317393682" at bounding box center [266, 66] width 52 height 15
click at [381, 64] on button "Go!" at bounding box center [385, 66] width 21 height 15
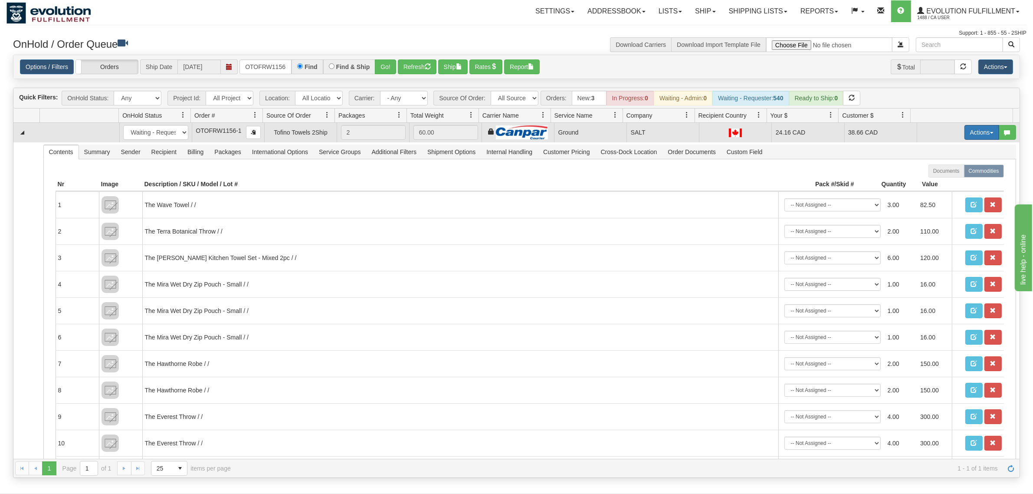
click at [976, 132] on button "Actions" at bounding box center [982, 132] width 35 height 15
click at [938, 183] on span "Ship" at bounding box center [947, 182] width 18 height 7
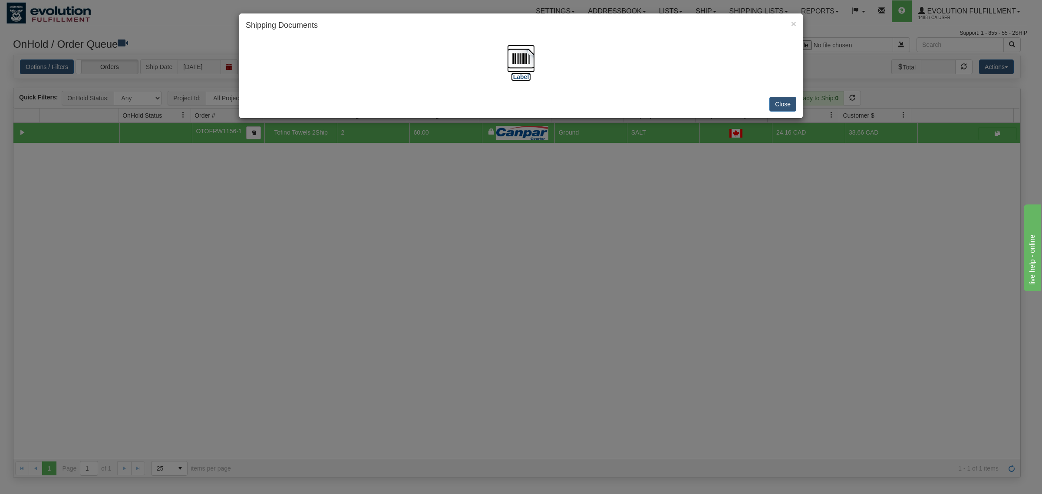
click at [519, 49] on img at bounding box center [521, 59] width 28 height 28
click at [834, 322] on div "× Shipping Documents [Label] Close" at bounding box center [521, 247] width 1042 height 494
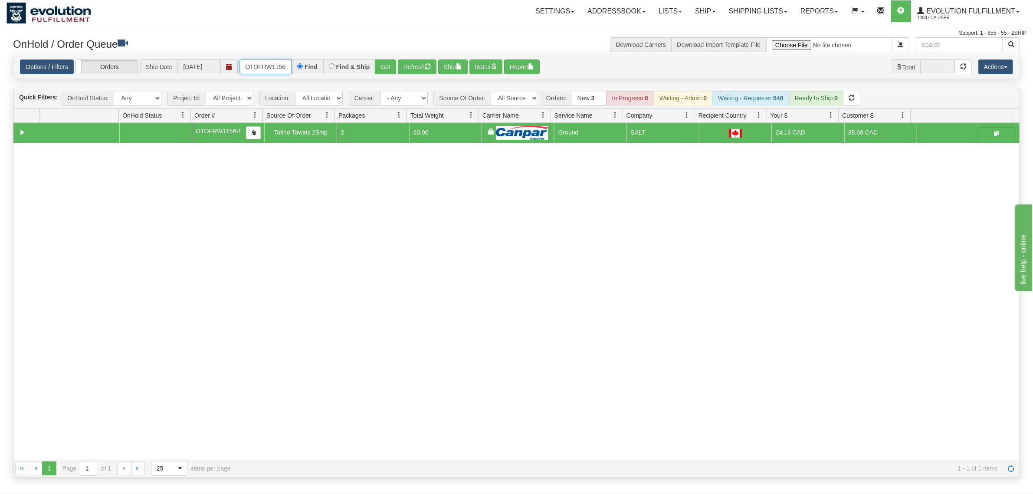
click at [262, 64] on input "OTOFRW1156-1" at bounding box center [266, 66] width 52 height 15
click at [382, 69] on button "Go!" at bounding box center [385, 66] width 21 height 15
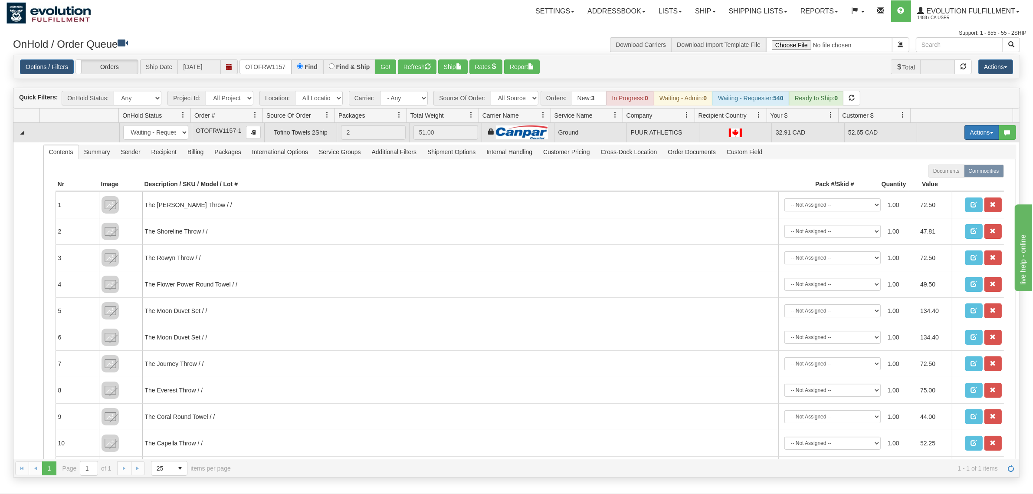
drag, startPoint x: 963, startPoint y: 132, endPoint x: 966, endPoint y: 138, distance: 6.2
click at [966, 132] on button "Actions" at bounding box center [982, 132] width 35 height 15
click at [939, 183] on span "Ship" at bounding box center [947, 182] width 18 height 7
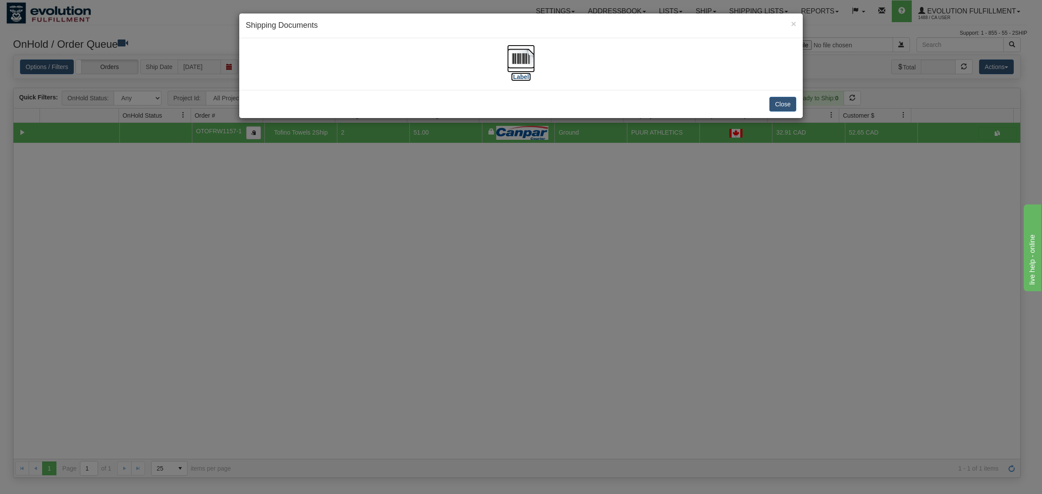
click at [524, 64] on img at bounding box center [521, 59] width 28 height 28
click at [789, 103] on button "Close" at bounding box center [782, 104] width 27 height 15
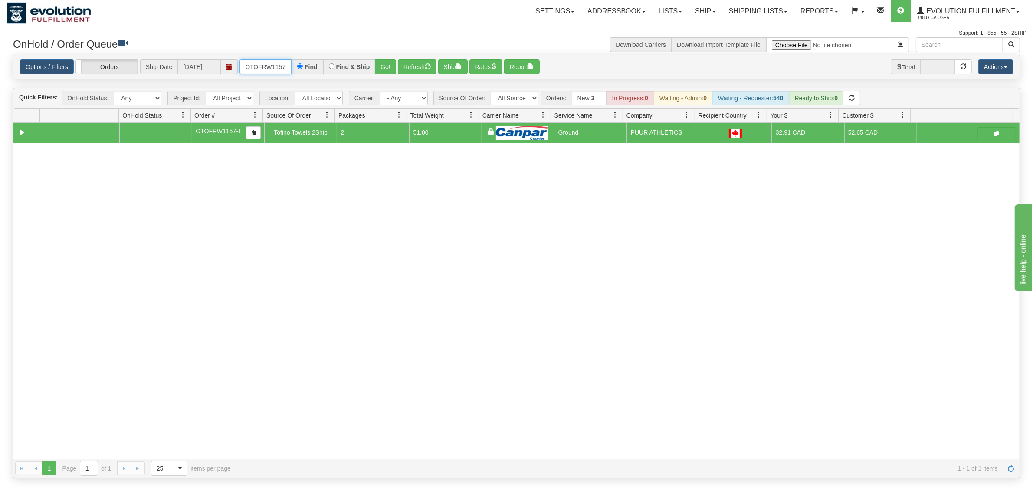
click at [261, 69] on input "OTOFRW1157-1" at bounding box center [266, 66] width 52 height 15
click at [391, 68] on button "Go!" at bounding box center [385, 66] width 21 height 15
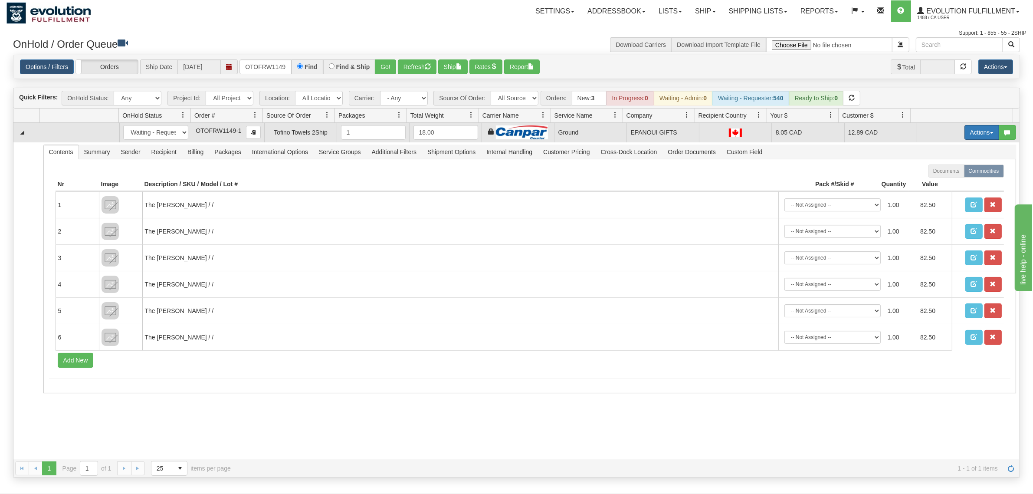
click at [965, 135] on button "Actions" at bounding box center [982, 132] width 35 height 15
click at [938, 185] on span "Ship" at bounding box center [947, 182] width 18 height 7
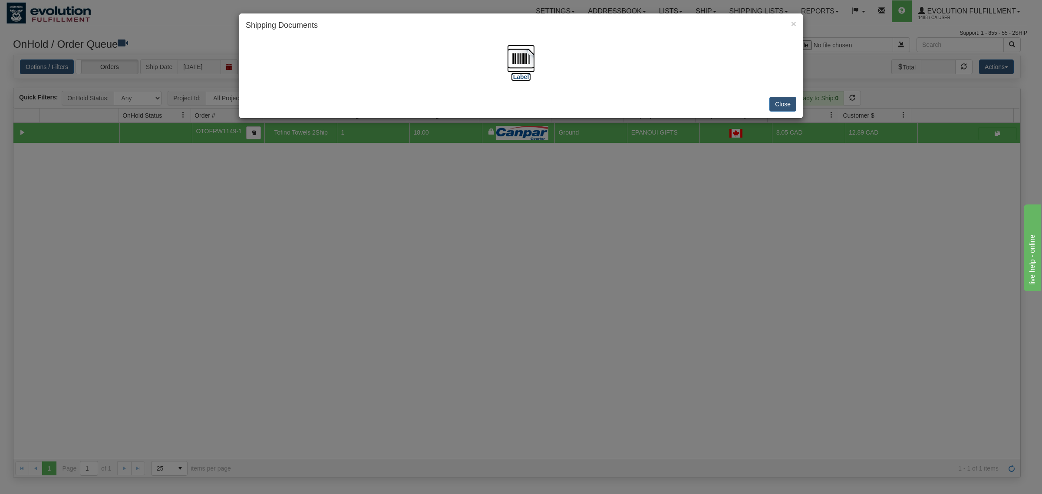
click at [515, 59] on img at bounding box center [521, 59] width 28 height 28
click at [778, 105] on button "Close" at bounding box center [782, 104] width 27 height 15
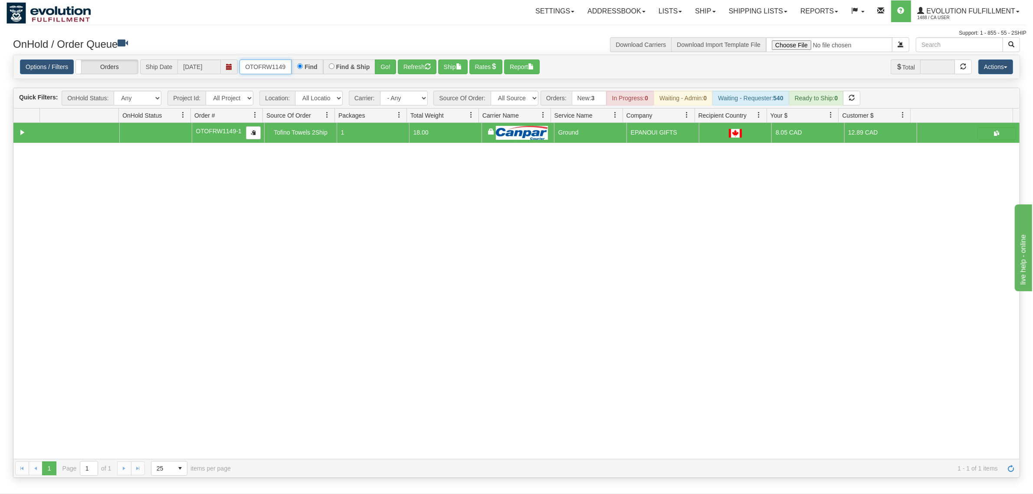
click at [251, 65] on input "OTOFRW1149-1" at bounding box center [266, 66] width 52 height 15
type input "OTOFRW1158-1"
click at [388, 66] on button "Go!" at bounding box center [385, 66] width 21 height 15
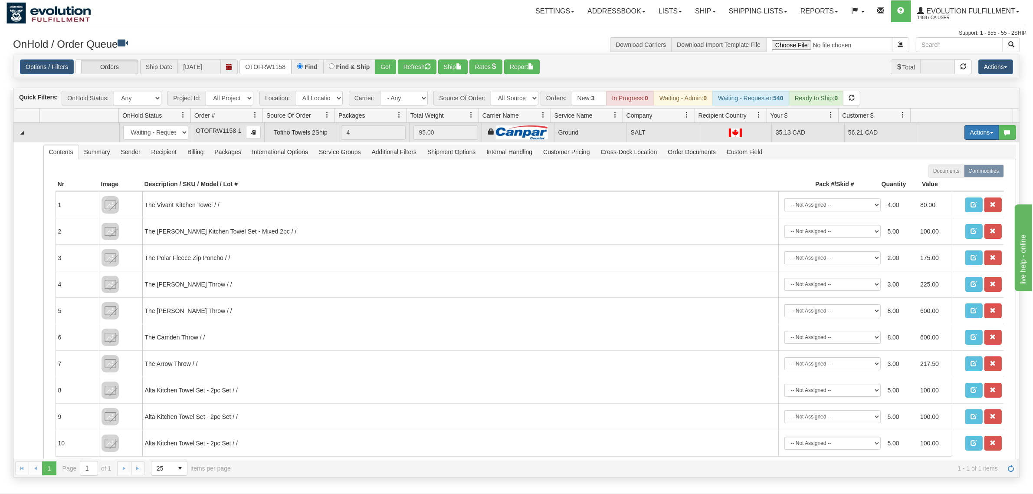
click at [978, 137] on button "Actions" at bounding box center [982, 132] width 35 height 15
click at [938, 182] on span "Ship" at bounding box center [947, 182] width 18 height 7
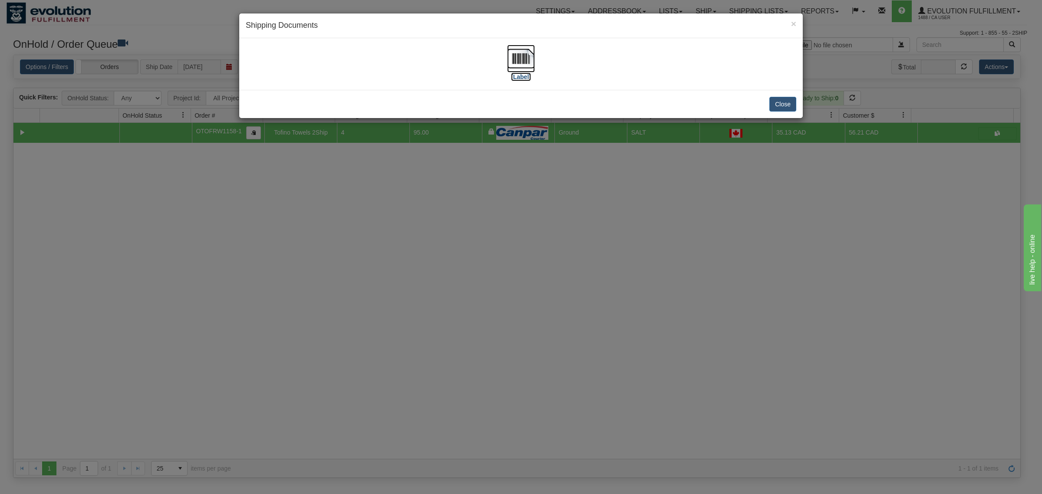
click at [519, 59] on img at bounding box center [521, 59] width 28 height 28
